Goal: Task Accomplishment & Management: Manage account settings

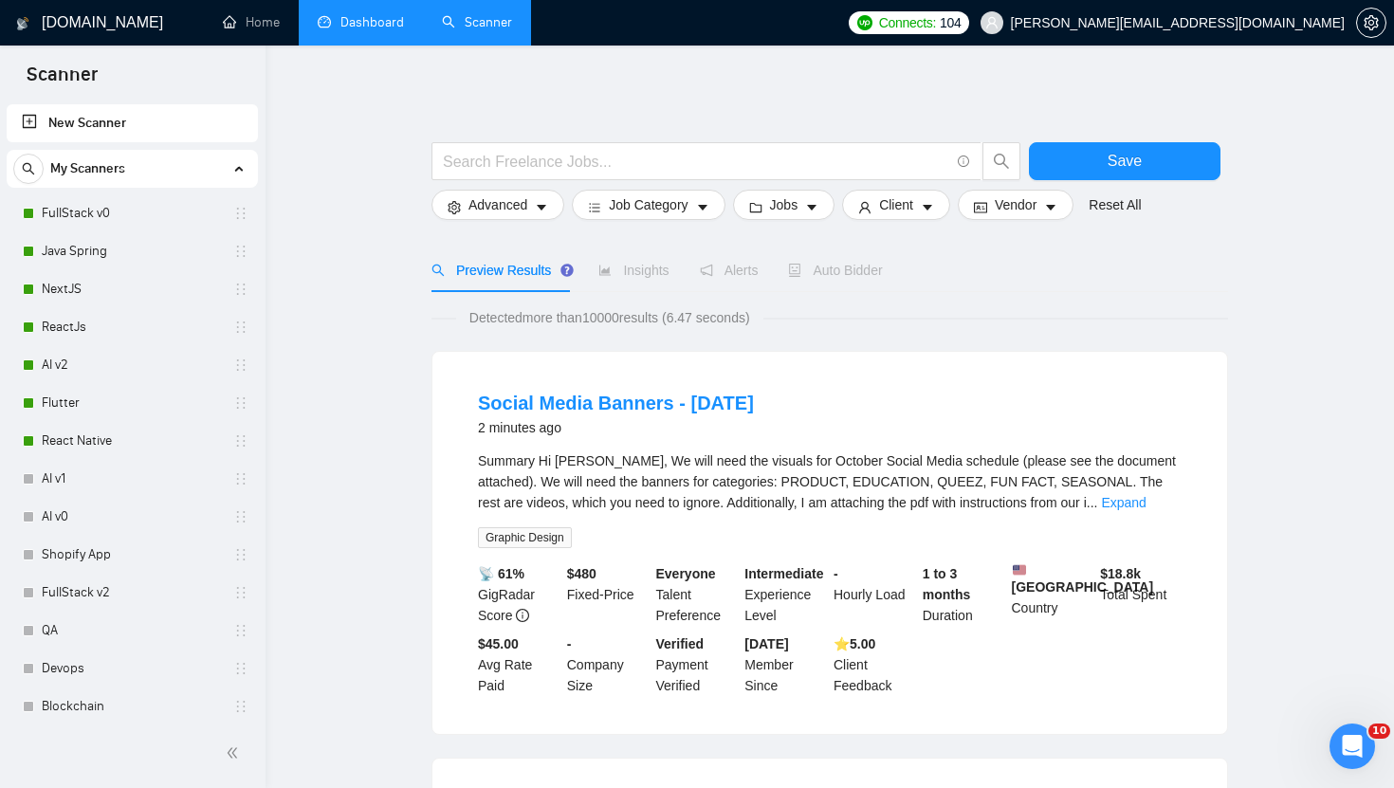
click at [379, 25] on link "Dashboard" at bounding box center [361, 22] width 86 height 16
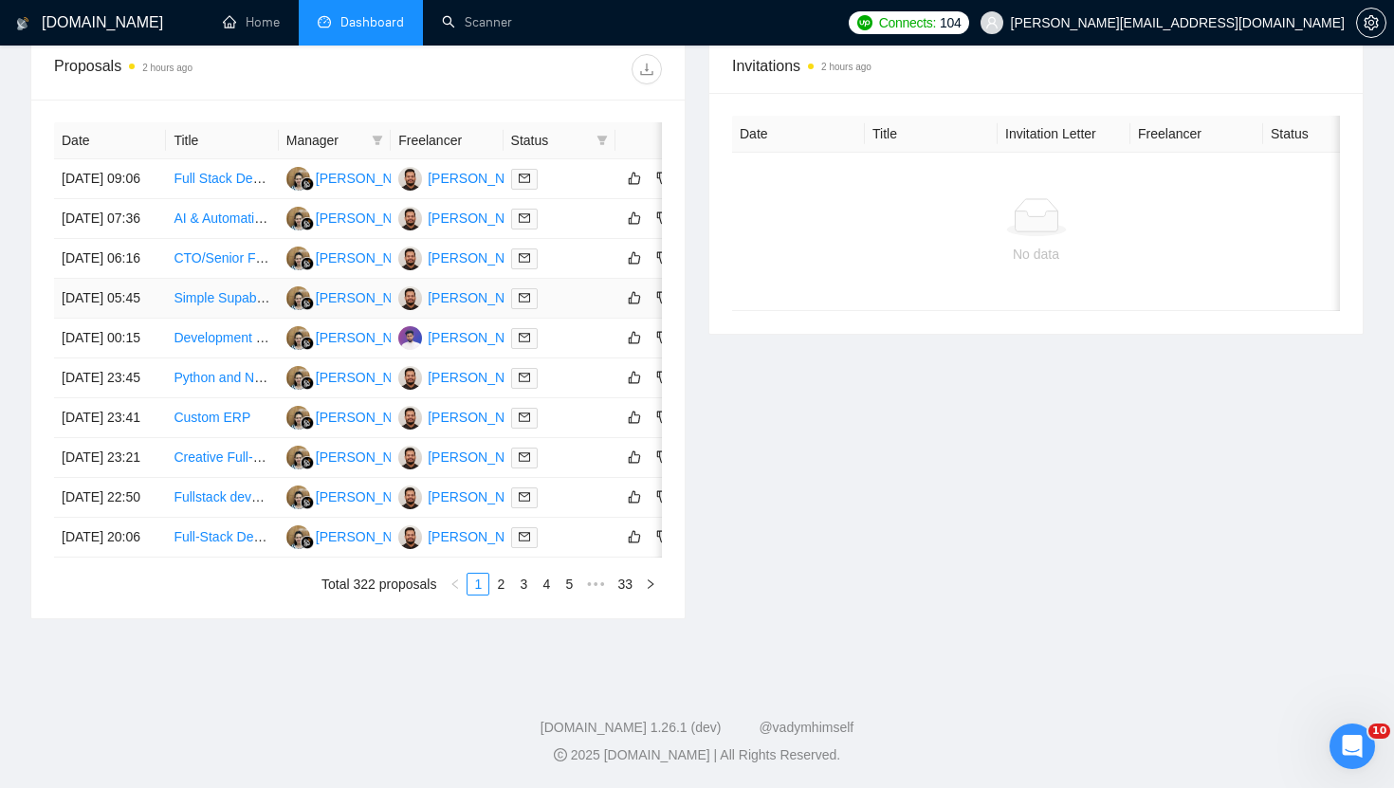
scroll to position [0, 56]
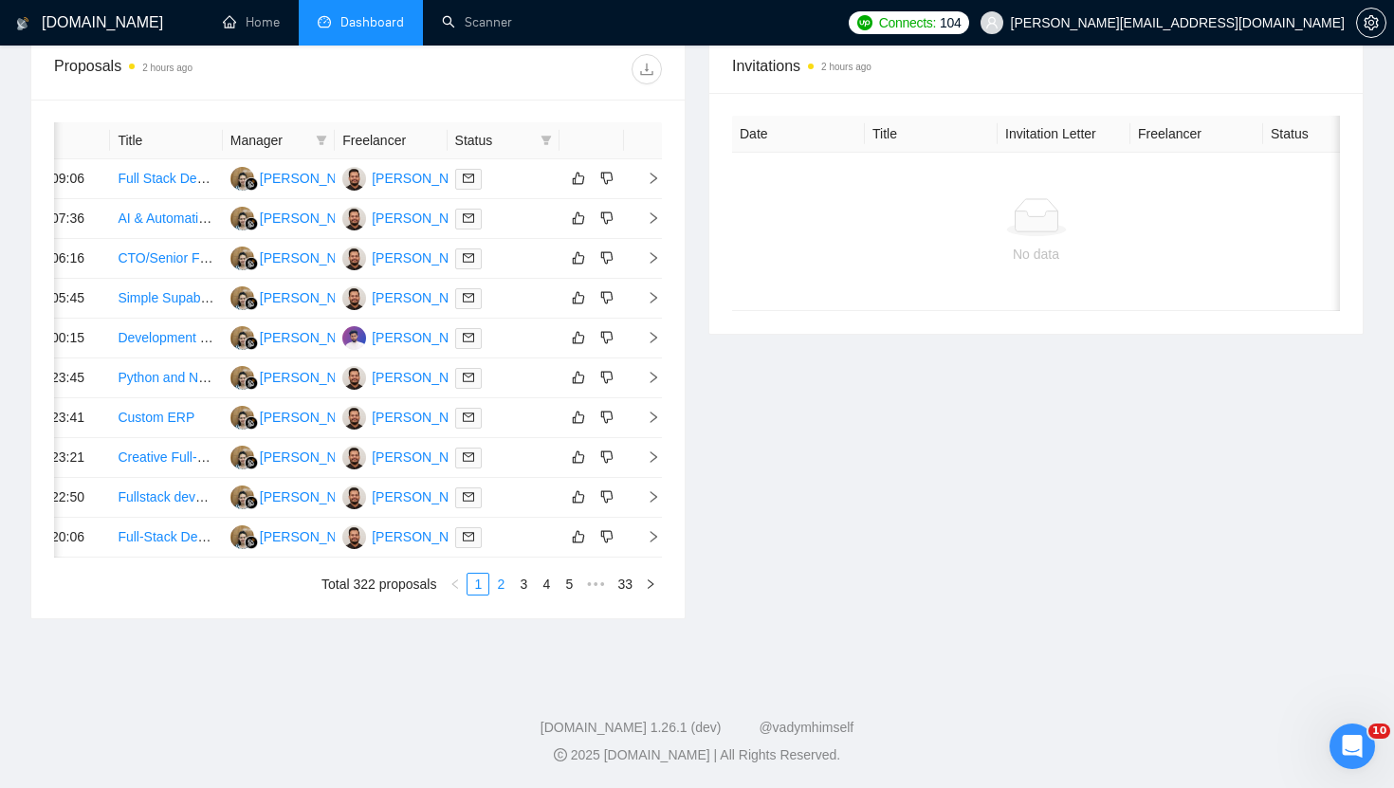
click at [500, 595] on link "2" at bounding box center [500, 584] width 21 height 21
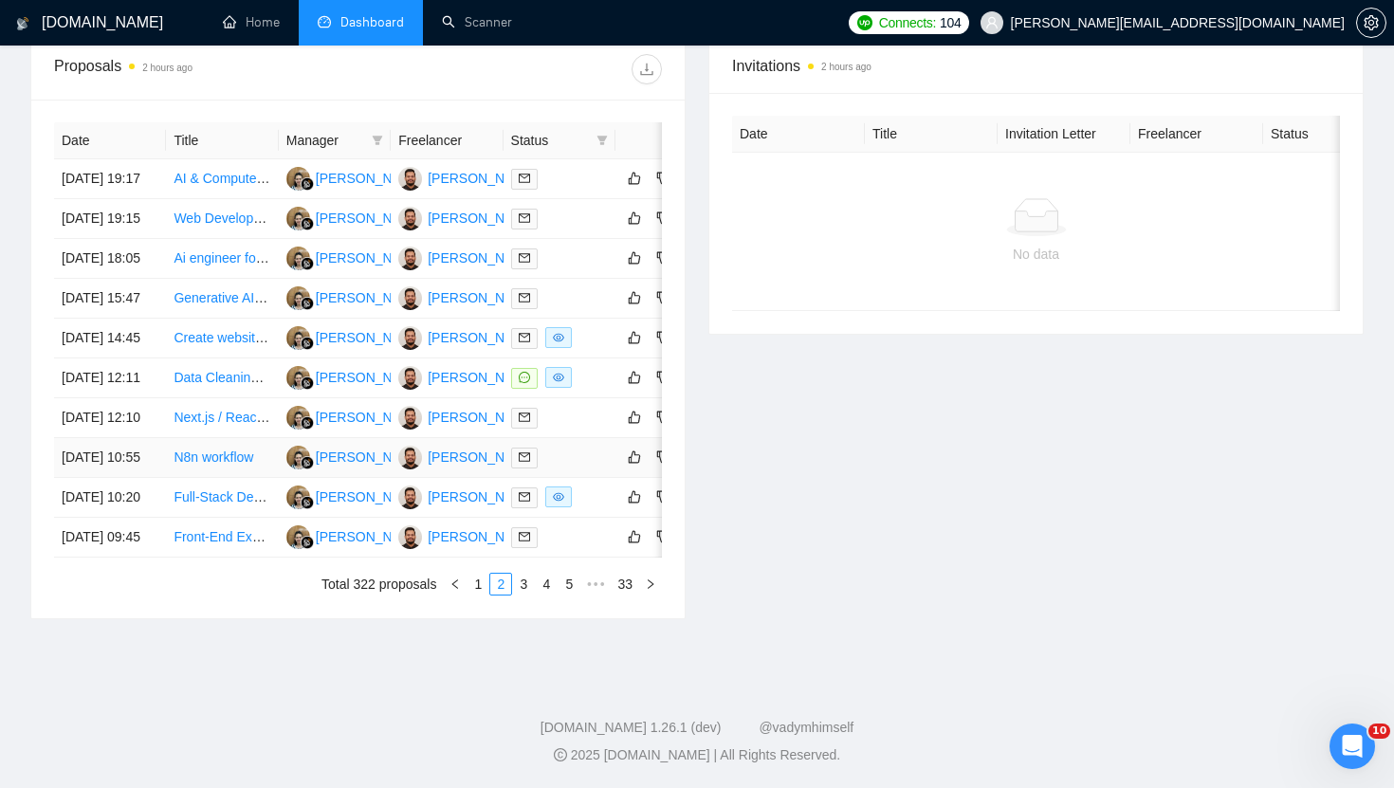
scroll to position [0, 56]
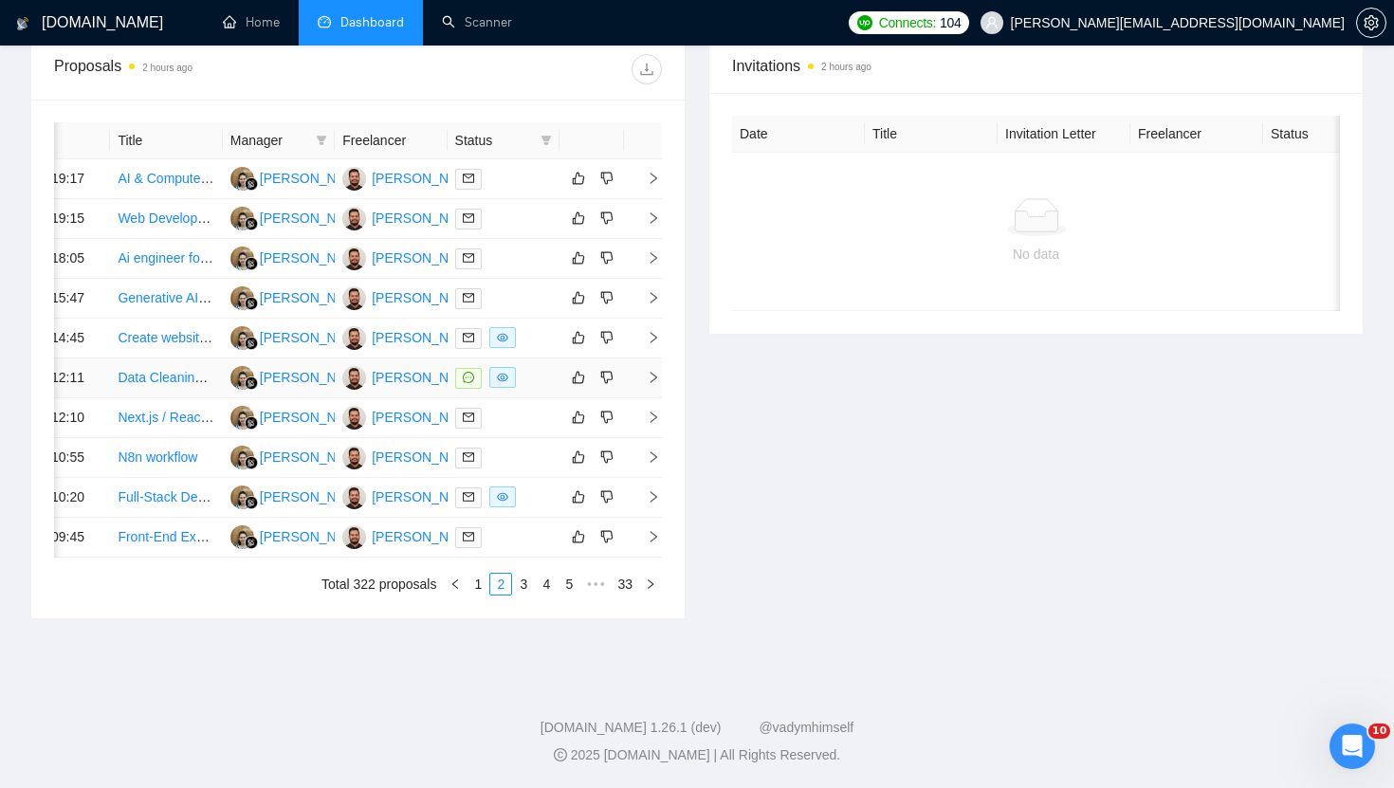
click at [650, 371] on icon "right" at bounding box center [653, 377] width 13 height 13
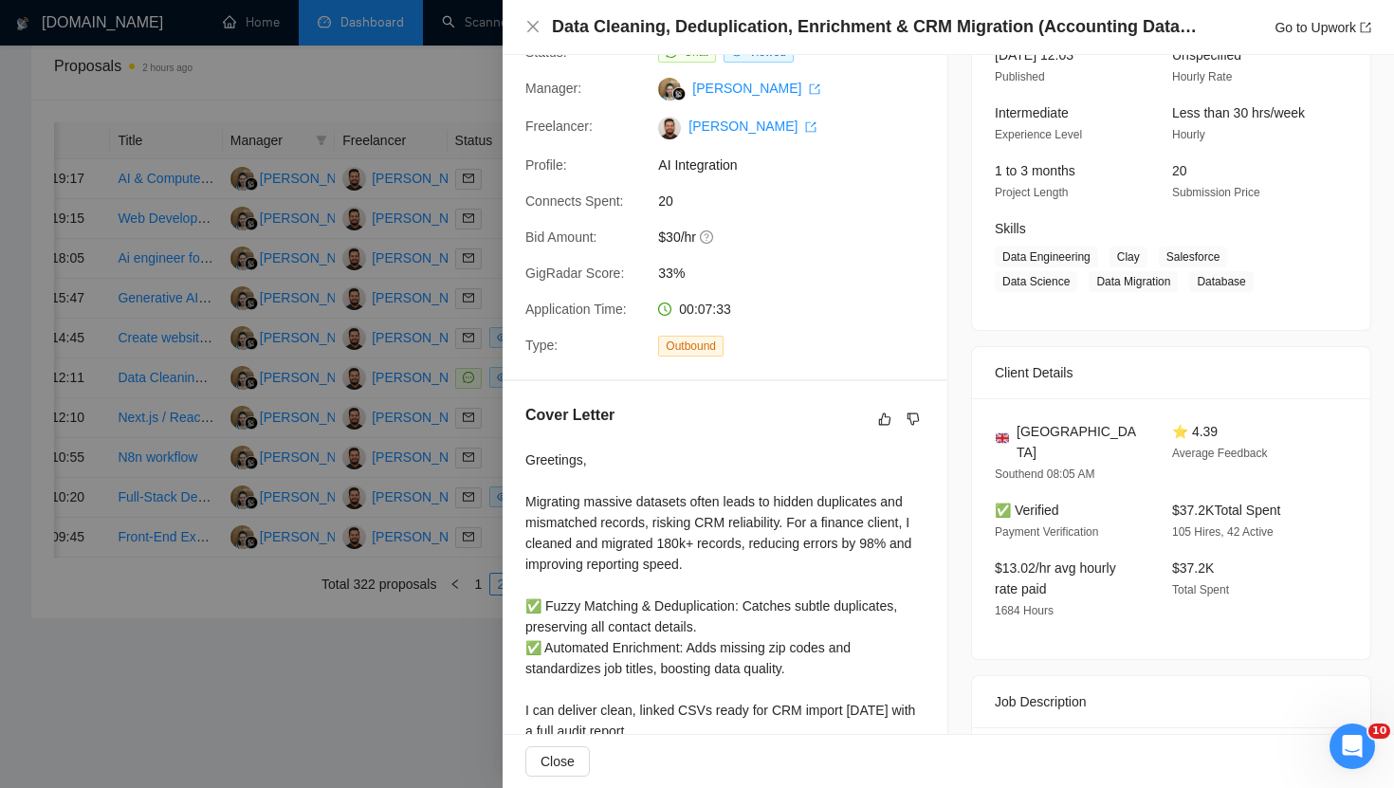
scroll to position [0, 0]
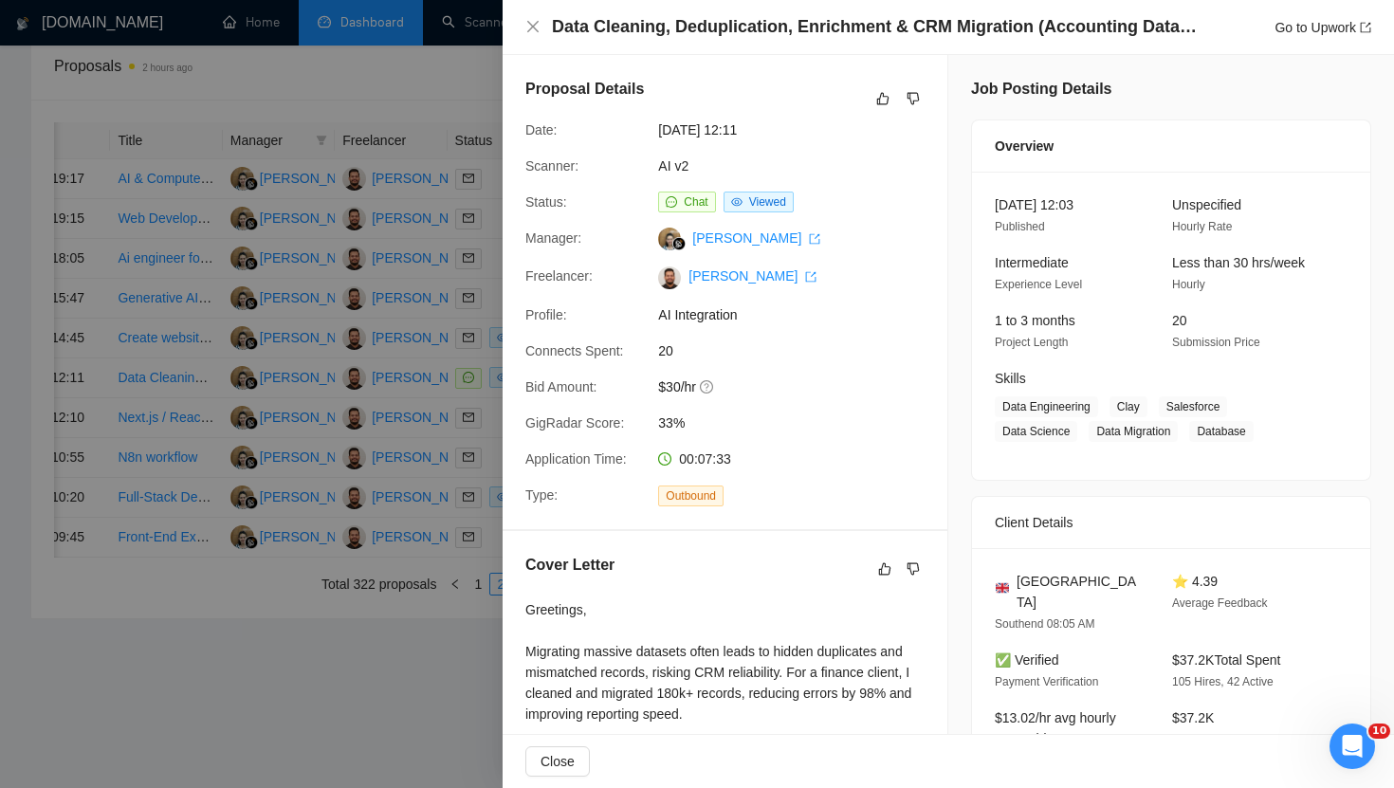
click at [369, 720] on div at bounding box center [697, 394] width 1394 height 788
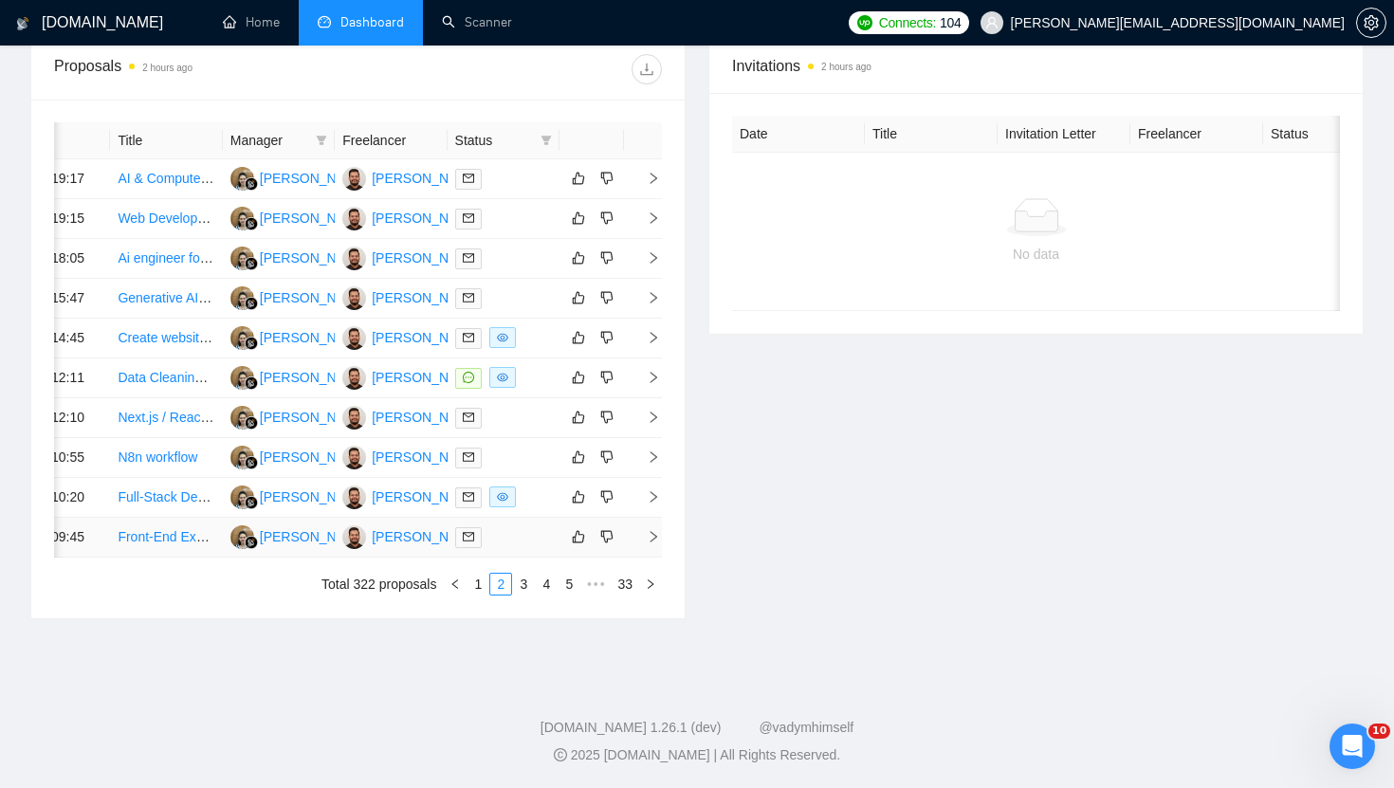
scroll to position [940, 0]
click at [476, 584] on link "1" at bounding box center [478, 584] width 21 height 21
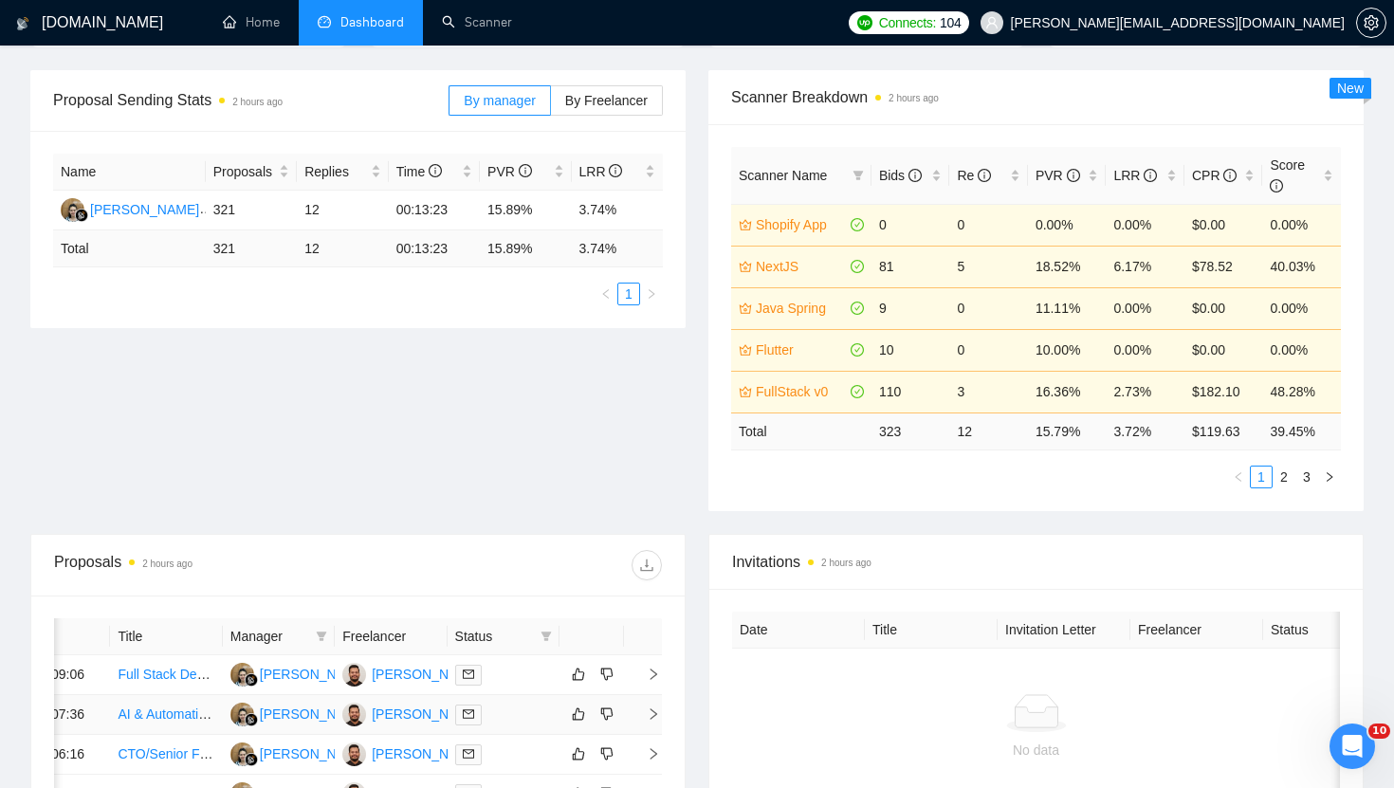
scroll to position [248, 0]
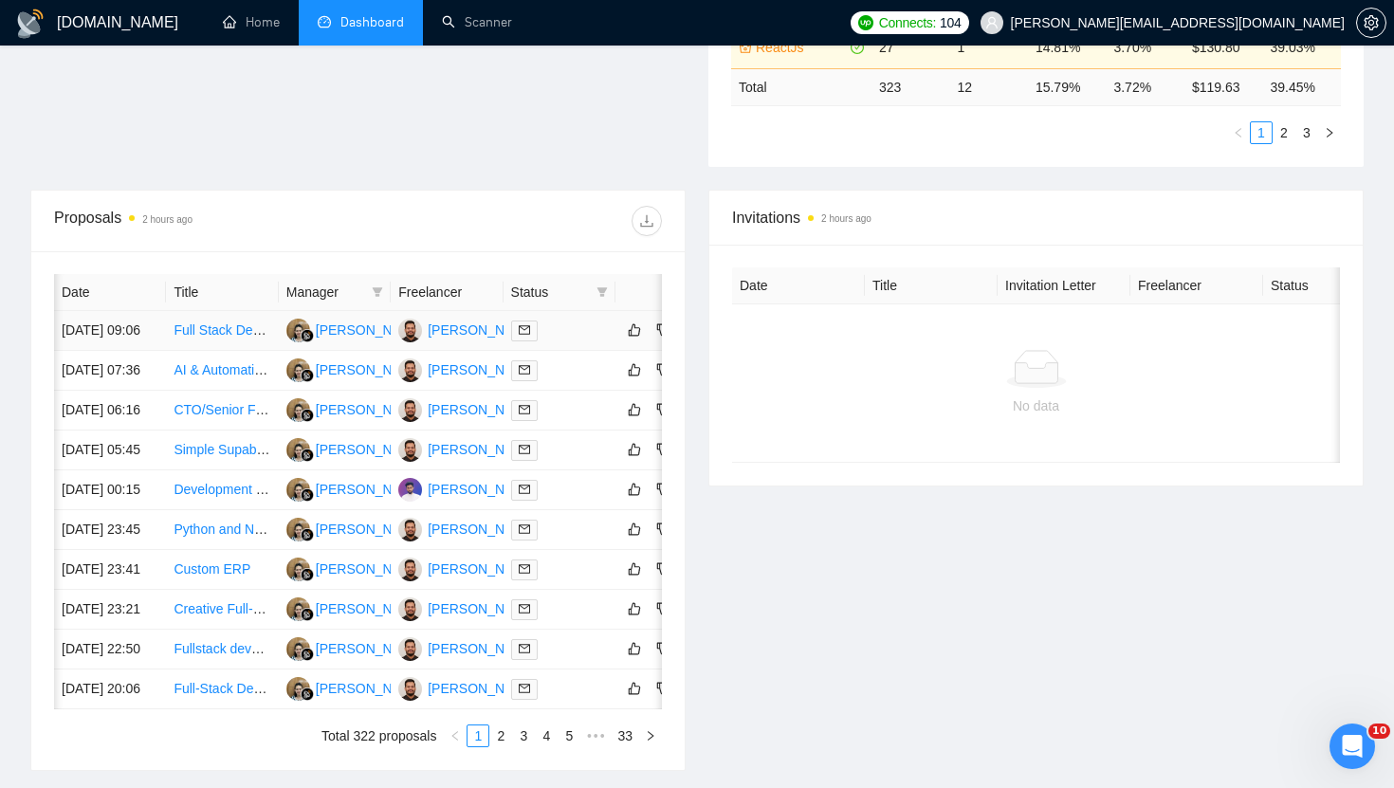
scroll to position [0, 56]
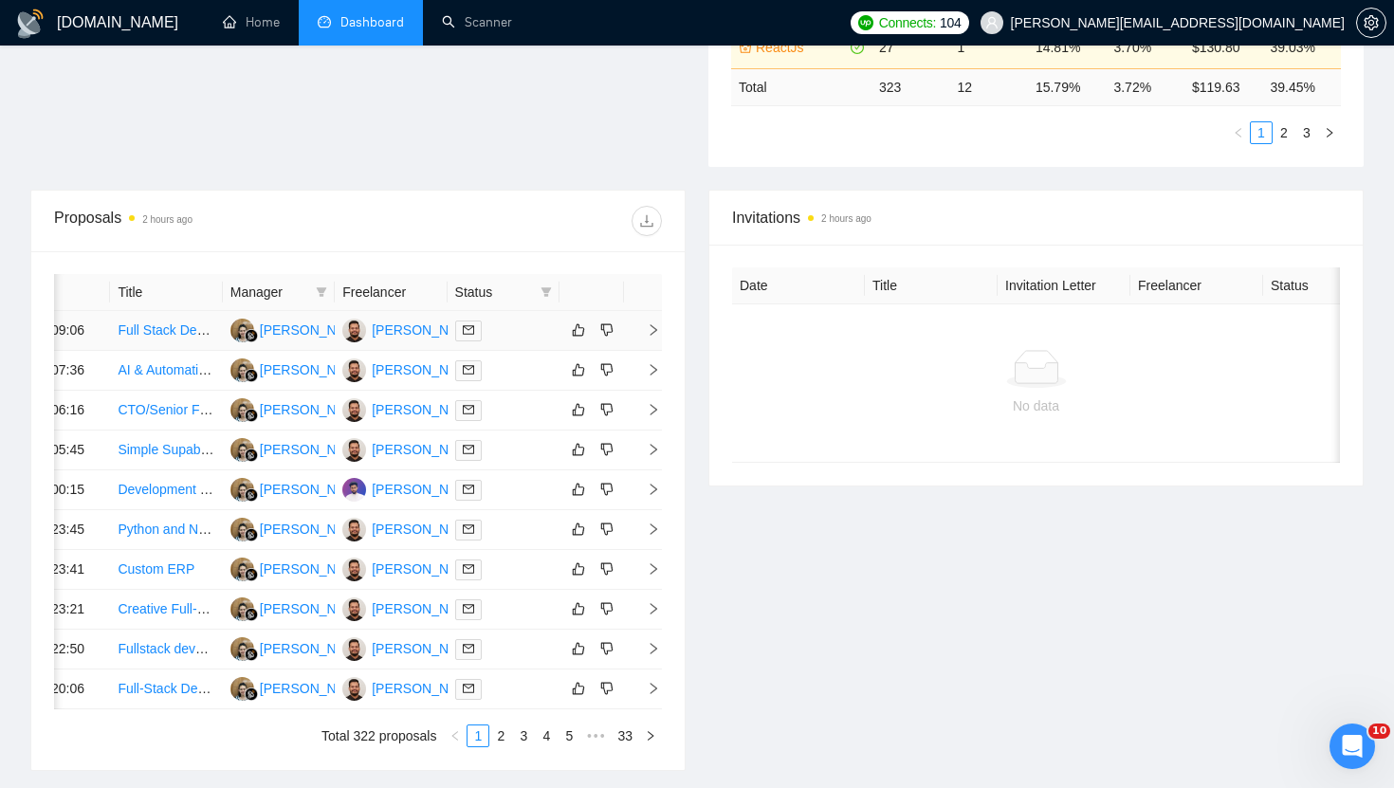
click at [652, 337] on icon "right" at bounding box center [653, 329] width 13 height 13
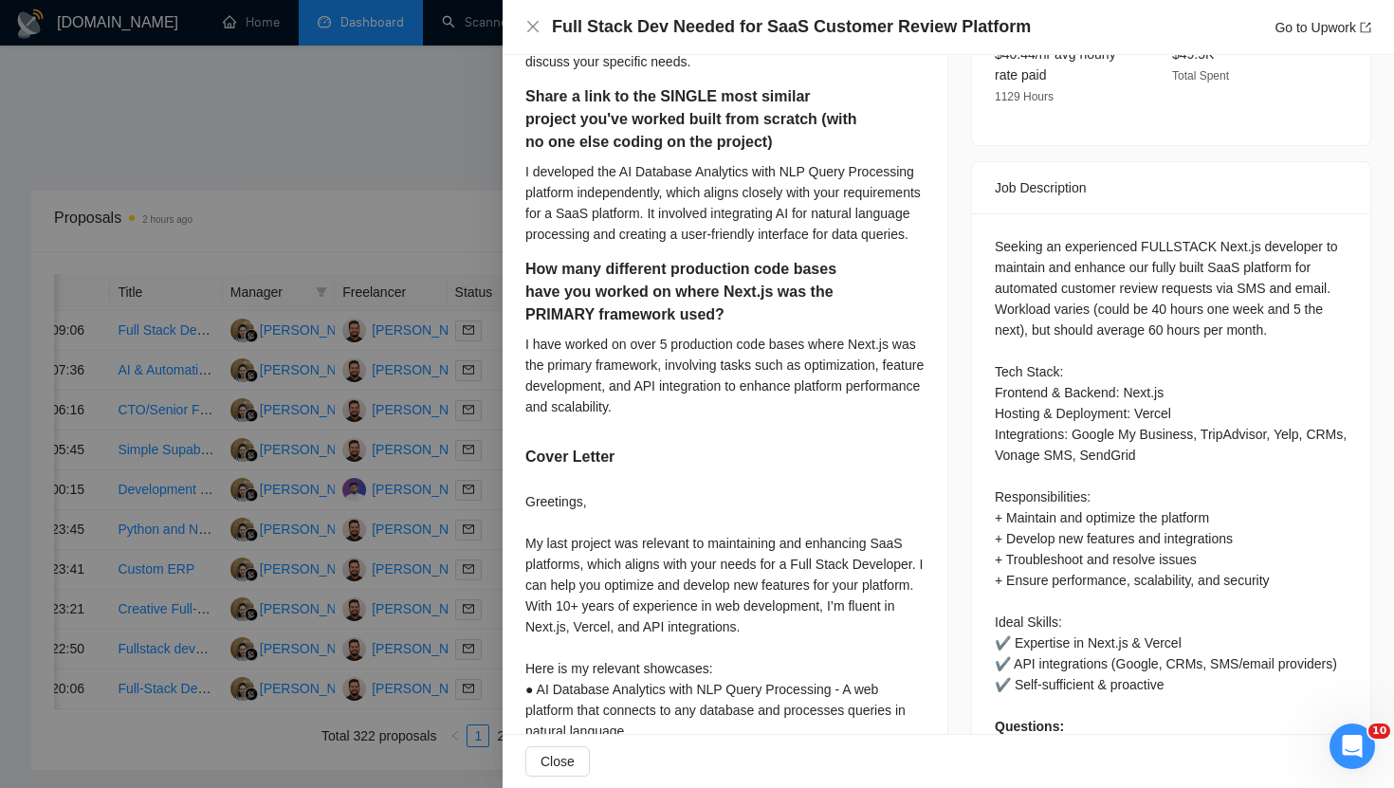
scroll to position [627, 0]
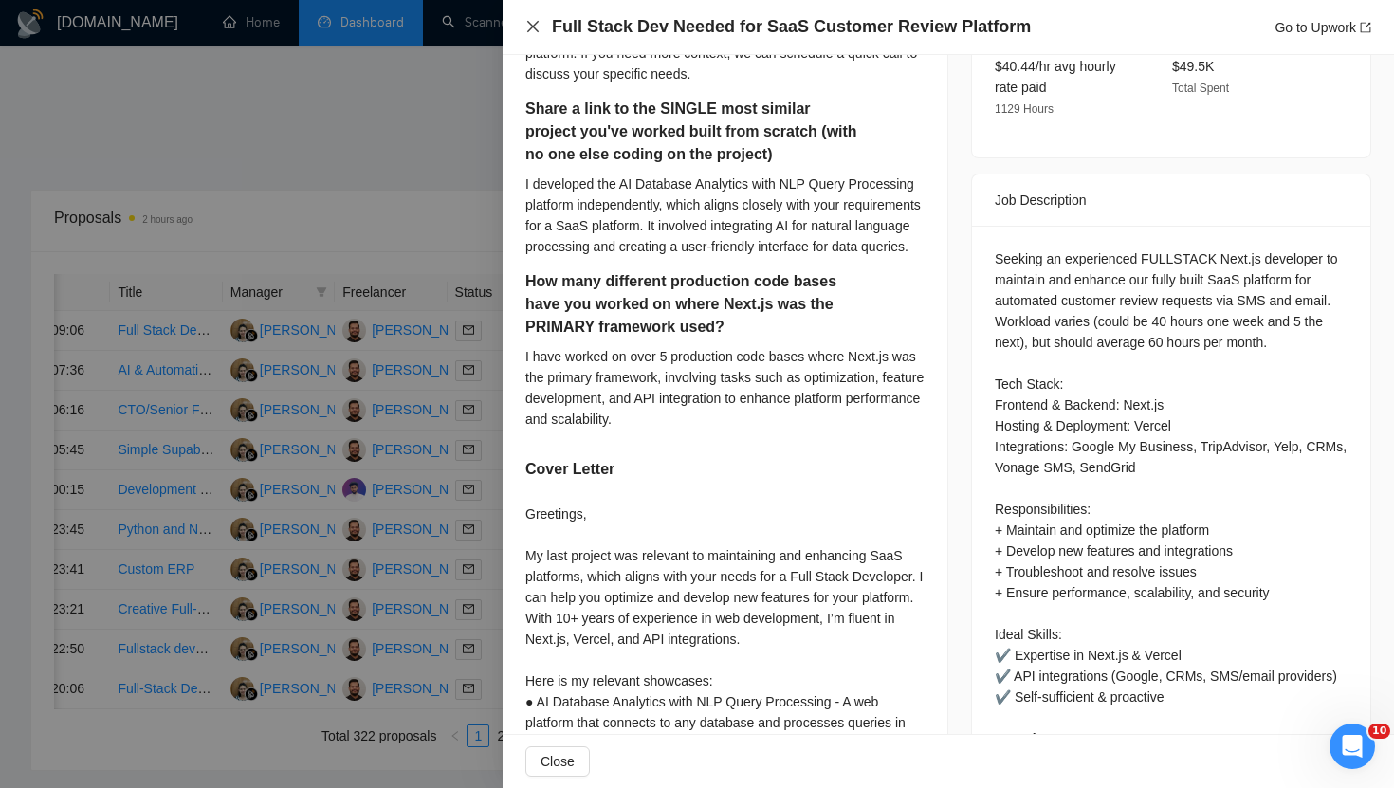
click at [537, 24] on icon "close" at bounding box center [532, 26] width 15 height 15
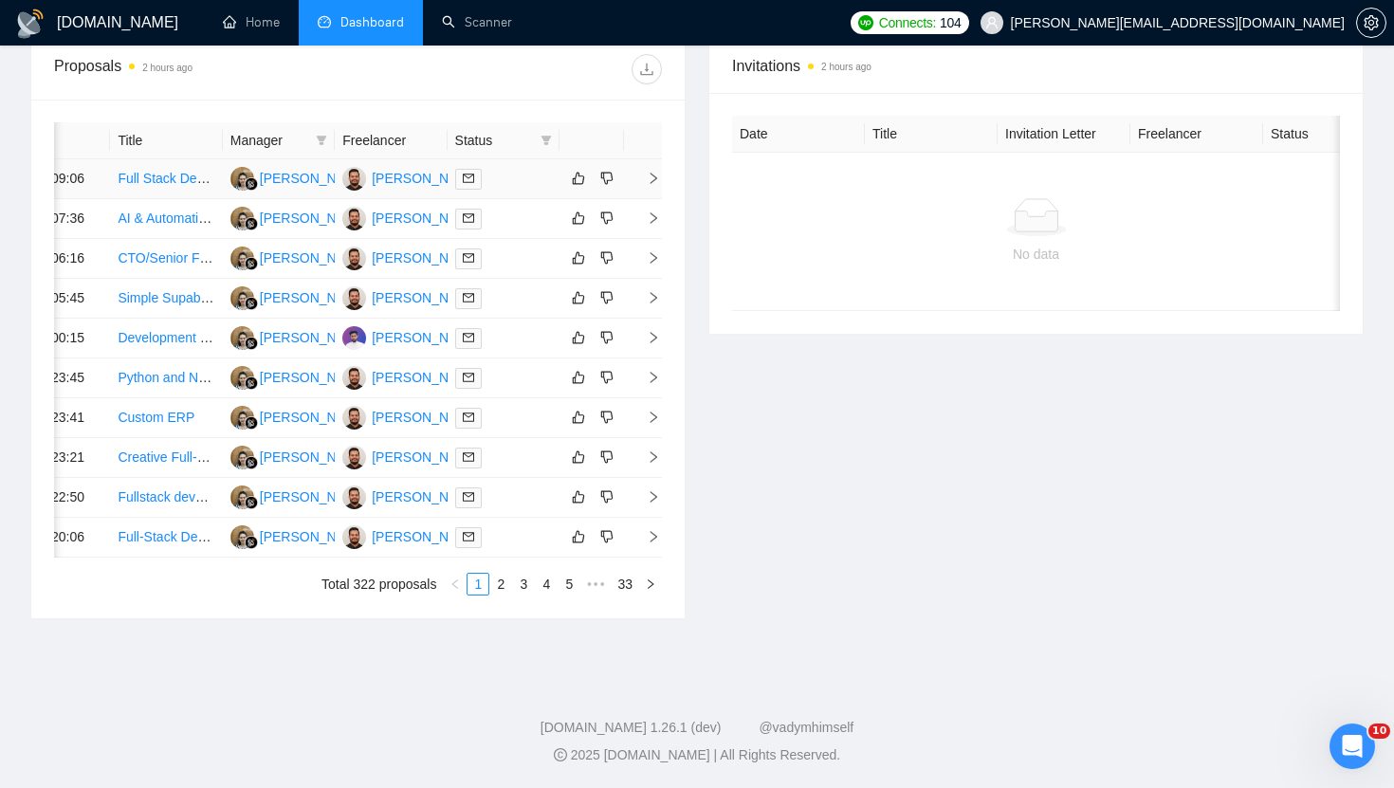
scroll to position [940, 0]
click at [496, 595] on li "2" at bounding box center [500, 584] width 23 height 23
click at [478, 595] on link "1" at bounding box center [478, 584] width 21 height 21
